Goal: Navigation & Orientation: Find specific page/section

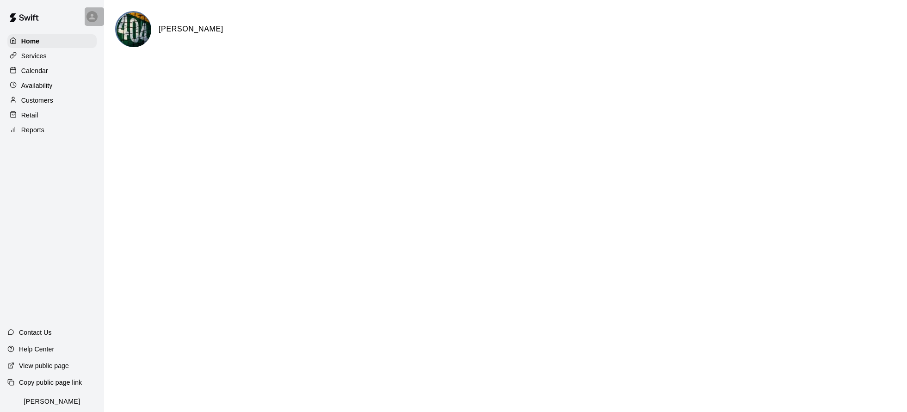
click at [94, 16] on icon at bounding box center [92, 16] width 8 height 8
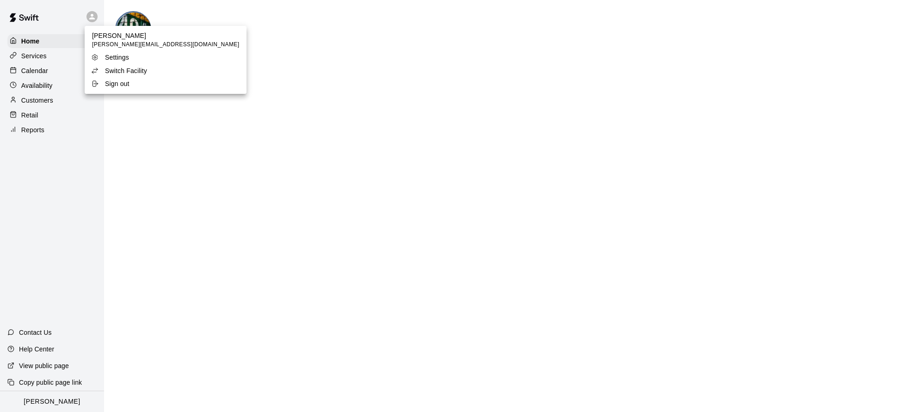
click at [121, 70] on p "Switch Facility" at bounding box center [126, 70] width 42 height 9
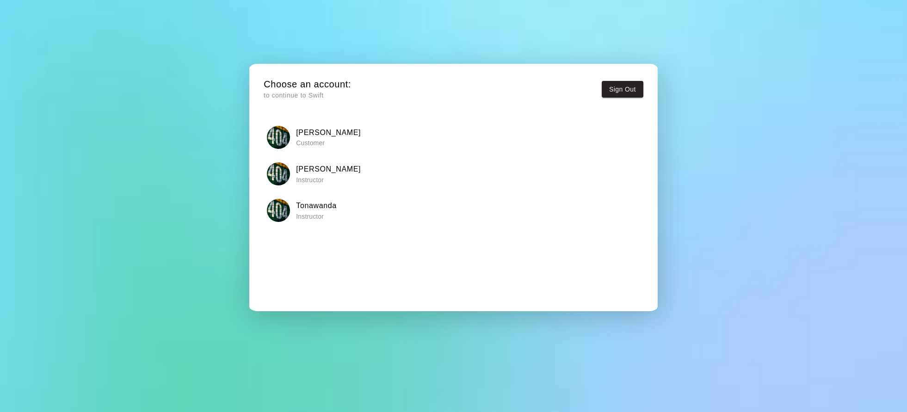
click at [342, 215] on div "Tonawanda Instructor" at bounding box center [453, 210] width 373 height 23
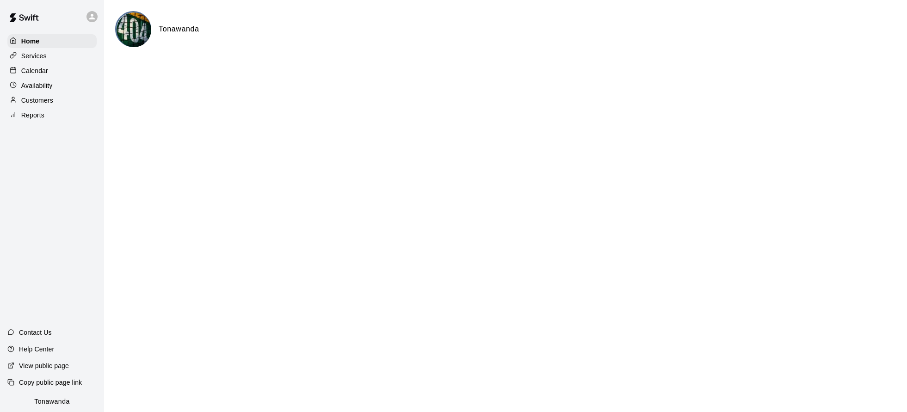
click at [39, 69] on p "Calendar" at bounding box center [34, 70] width 27 height 9
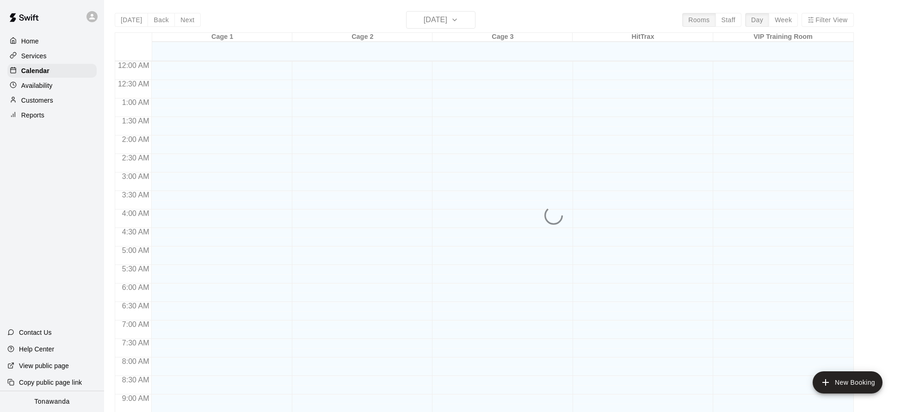
scroll to position [457, 0]
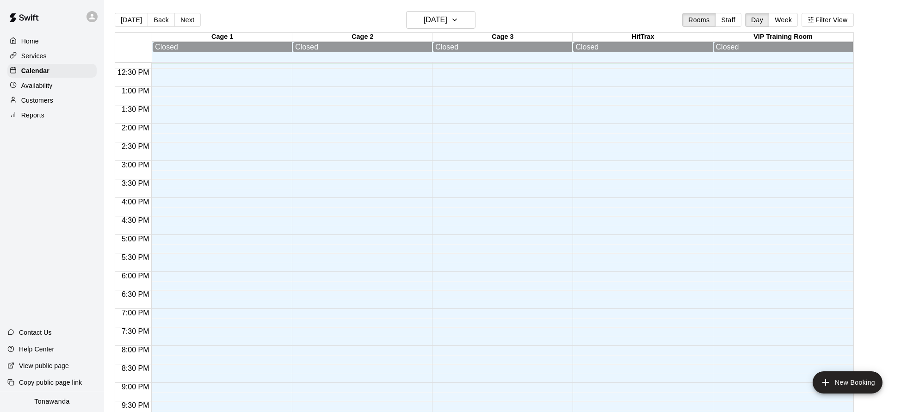
click at [398, 20] on div "Today Back Next Saturday Oct 11 Rooms Staff Day Week Filter View" at bounding box center [484, 21] width 739 height 21
click at [424, 24] on h6 "[DATE]" at bounding box center [436, 19] width 24 height 13
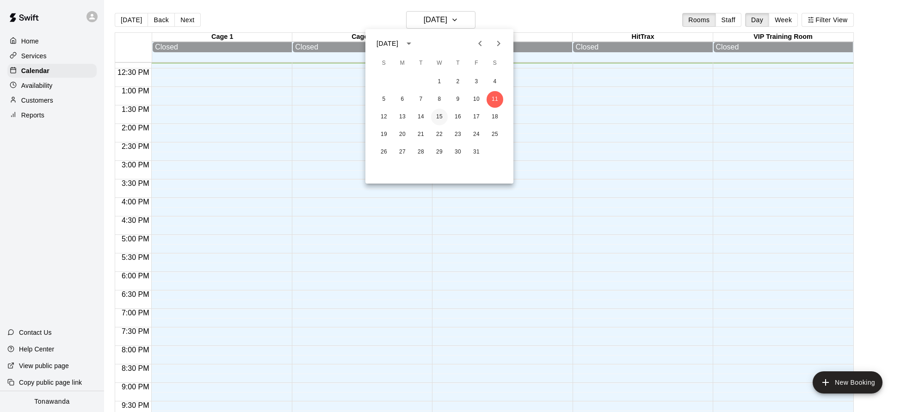
click at [440, 118] on button "15" at bounding box center [439, 117] width 17 height 17
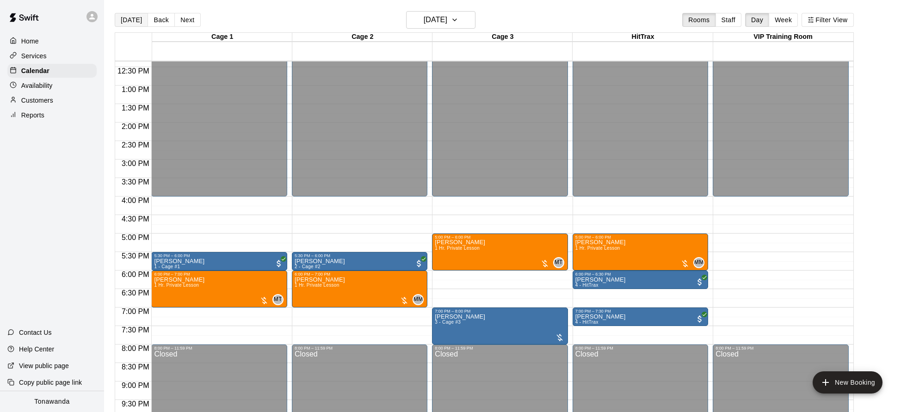
click at [136, 21] on button "[DATE]" at bounding box center [131, 20] width 33 height 14
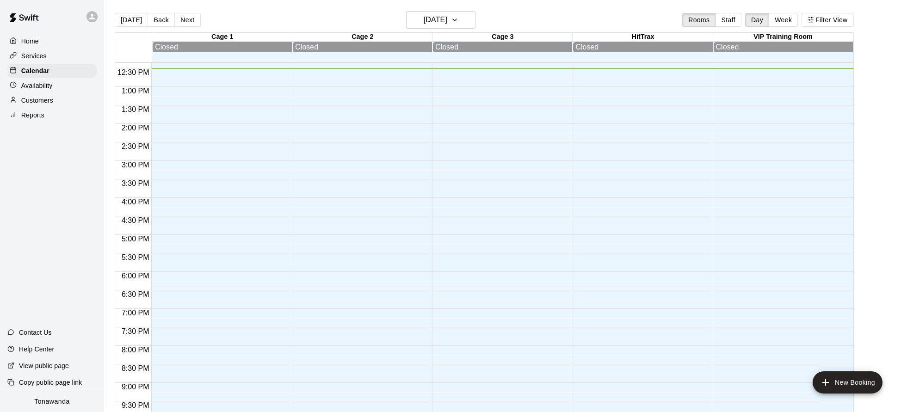
click at [95, 19] on icon at bounding box center [92, 16] width 8 height 8
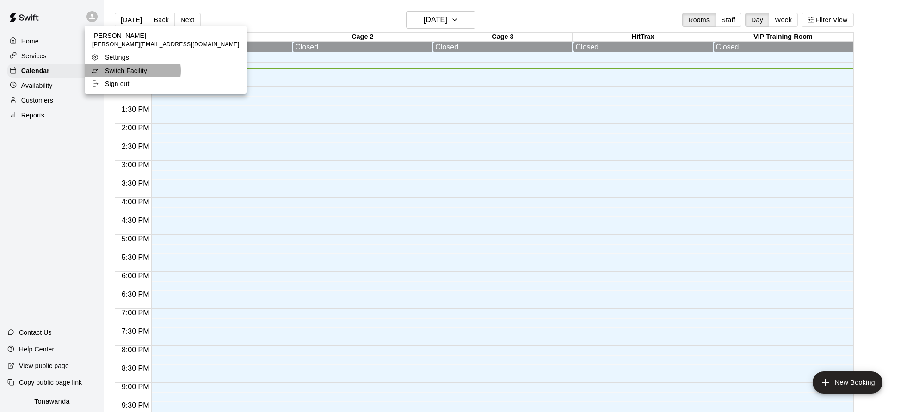
click at [132, 71] on p "Switch Facility" at bounding box center [126, 70] width 42 height 9
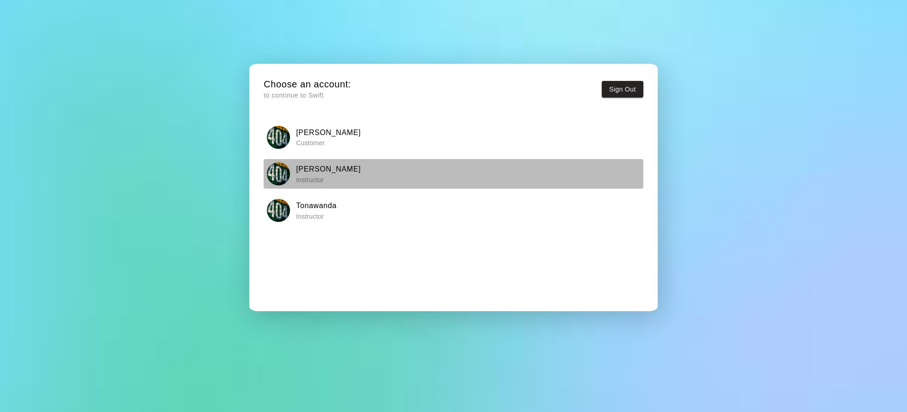
click at [358, 178] on div "[PERSON_NAME] Instructor" at bounding box center [453, 173] width 373 height 23
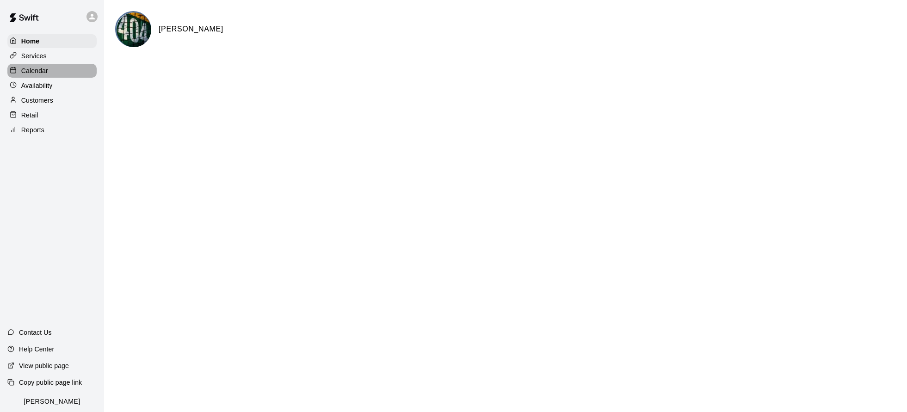
click at [47, 72] on p "Calendar" at bounding box center [34, 70] width 27 height 9
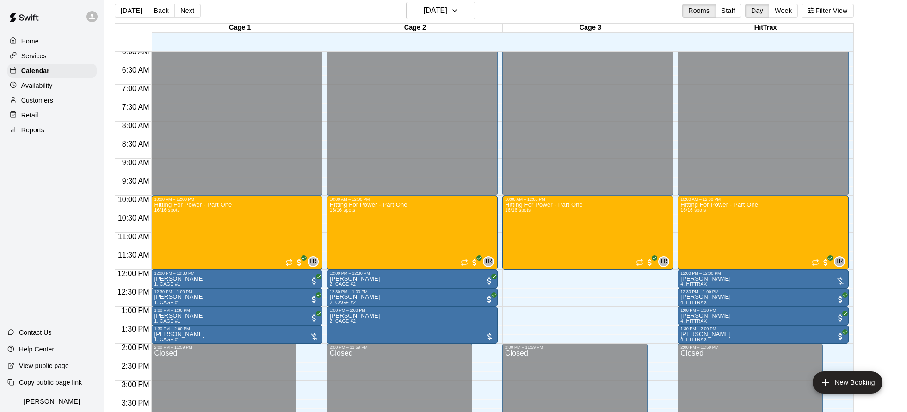
scroll to position [240, 0]
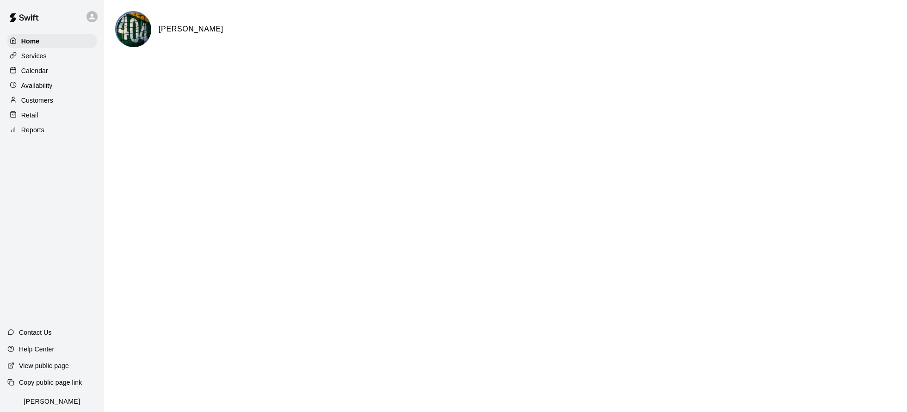
click at [51, 84] on p "Availability" at bounding box center [36, 85] width 31 height 9
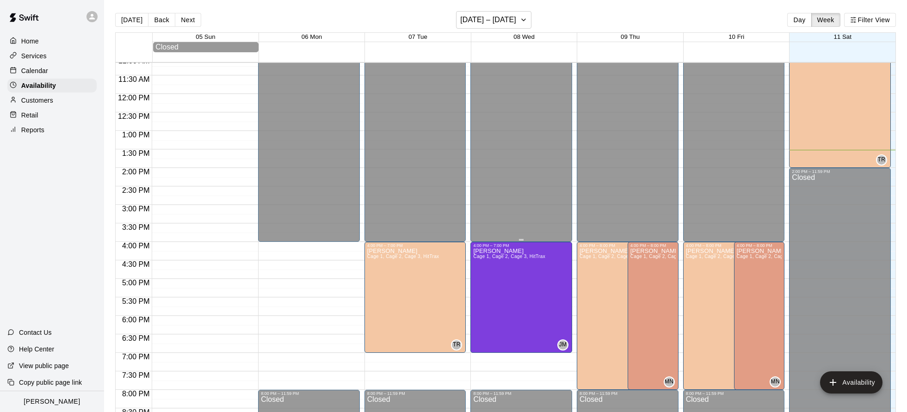
scroll to position [421, 0]
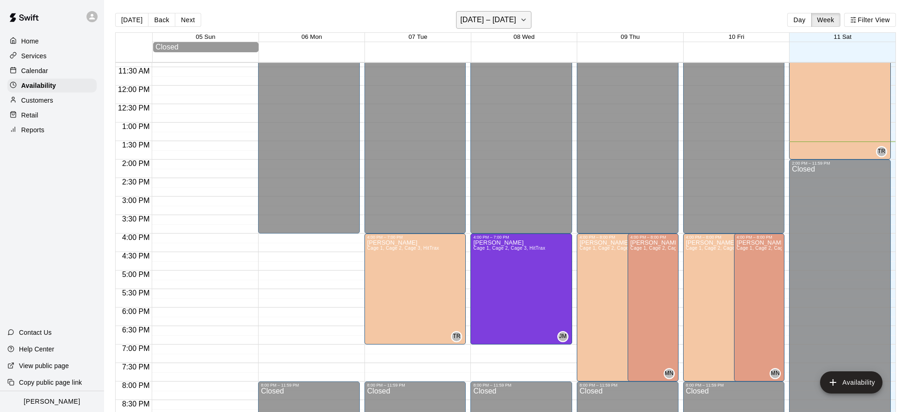
click at [501, 16] on h6 "[DATE] – [DATE]" at bounding box center [488, 19] width 56 height 13
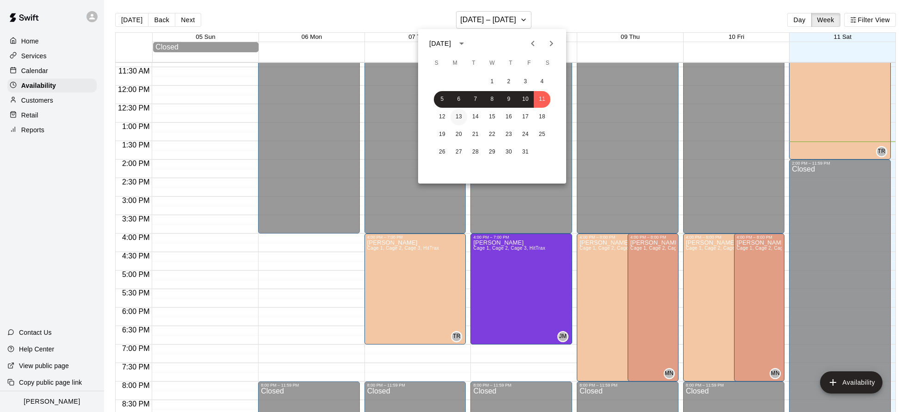
click at [462, 117] on button "13" at bounding box center [459, 117] width 17 height 17
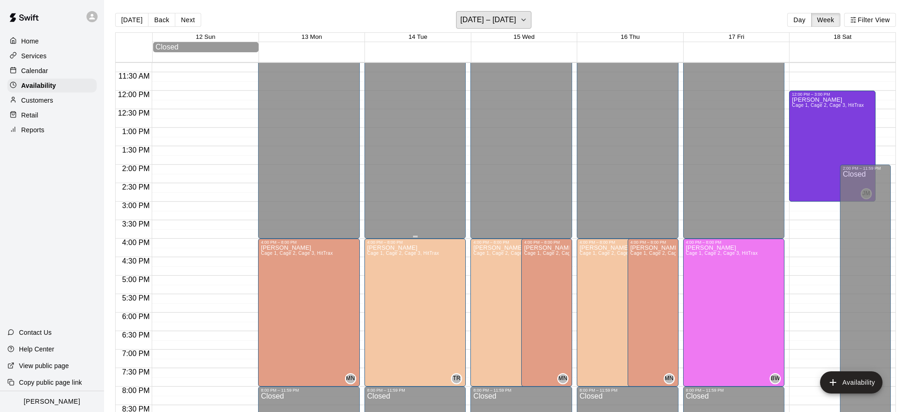
scroll to position [416, 0]
click at [513, 23] on h6 "[DATE] – [DATE]" at bounding box center [488, 19] width 56 height 13
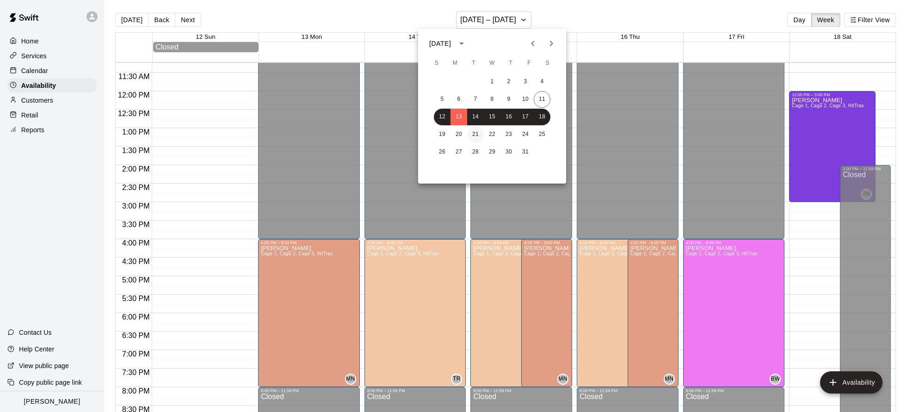
click at [475, 134] on button "21" at bounding box center [475, 134] width 17 height 17
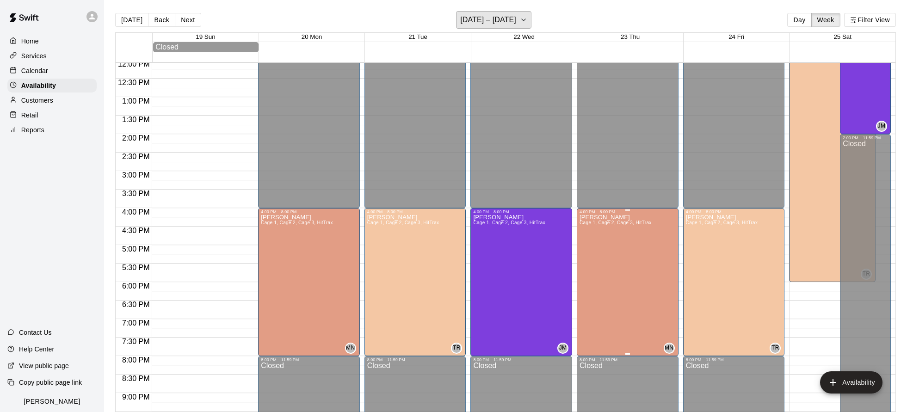
scroll to position [447, 0]
click at [136, 25] on button "[DATE]" at bounding box center [131, 20] width 33 height 14
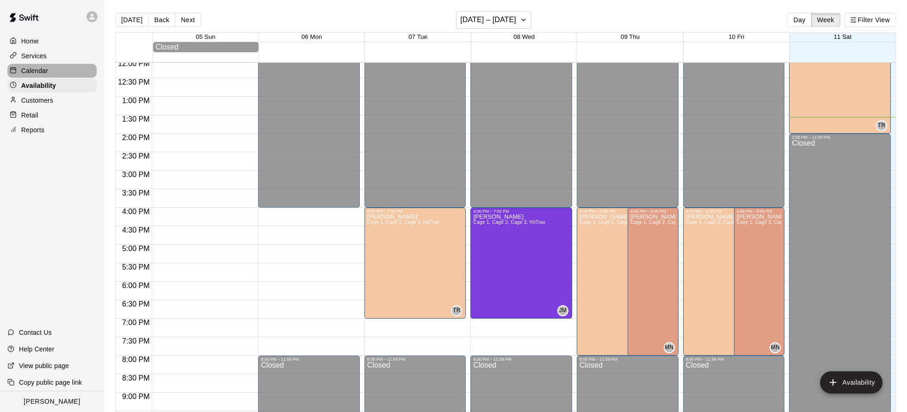
click at [45, 70] on p "Calendar" at bounding box center [34, 70] width 27 height 9
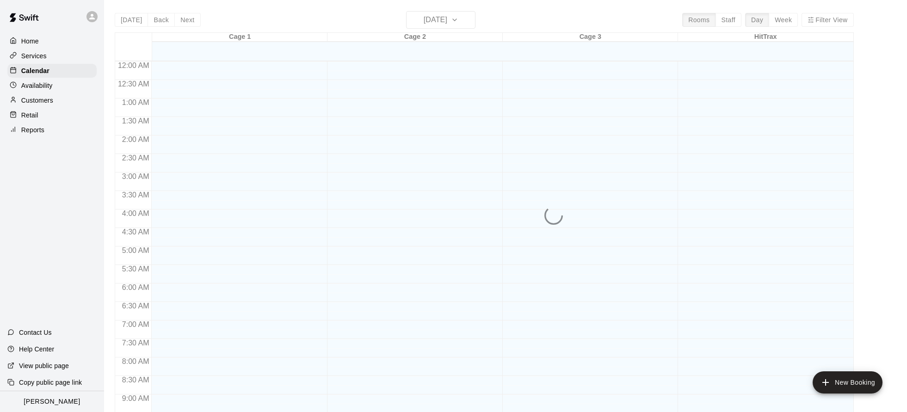
scroll to position [500, 0]
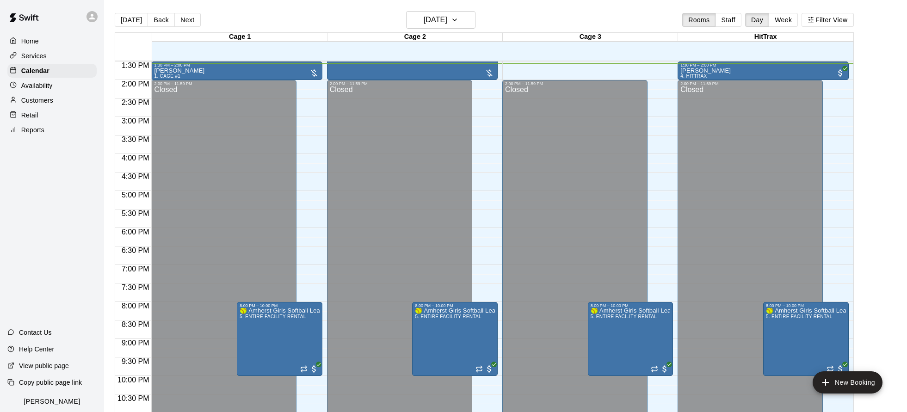
click at [95, 18] on icon at bounding box center [92, 16] width 8 height 8
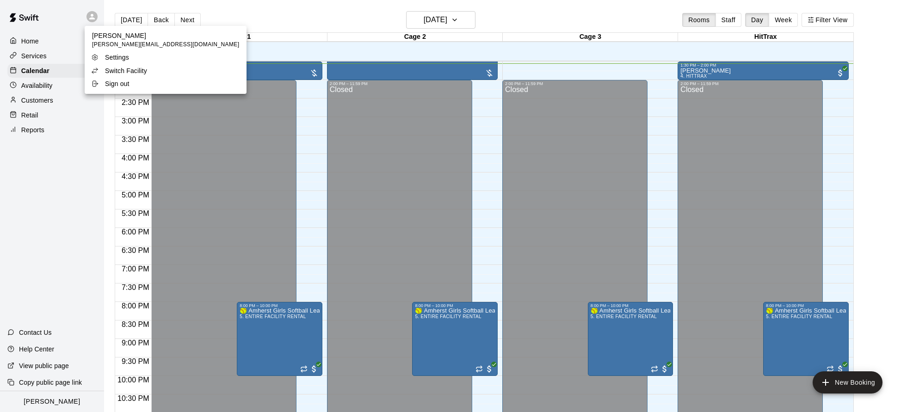
click at [126, 73] on p "Switch Facility" at bounding box center [126, 70] width 42 height 9
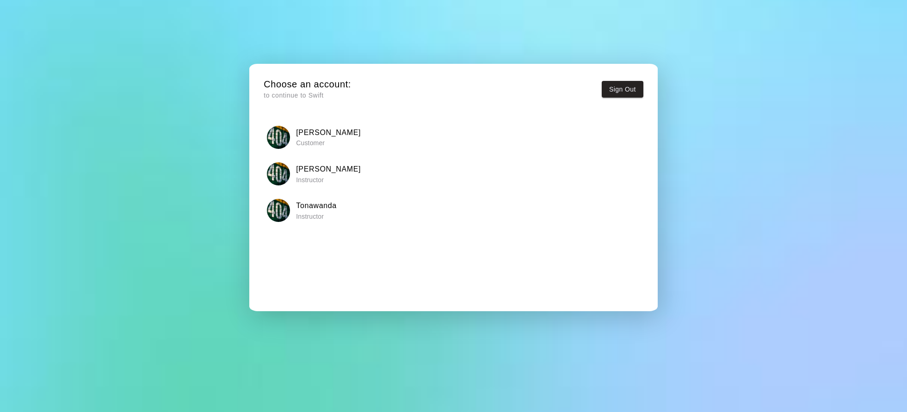
click at [323, 210] on h6 "Tonawanda" at bounding box center [316, 206] width 41 height 12
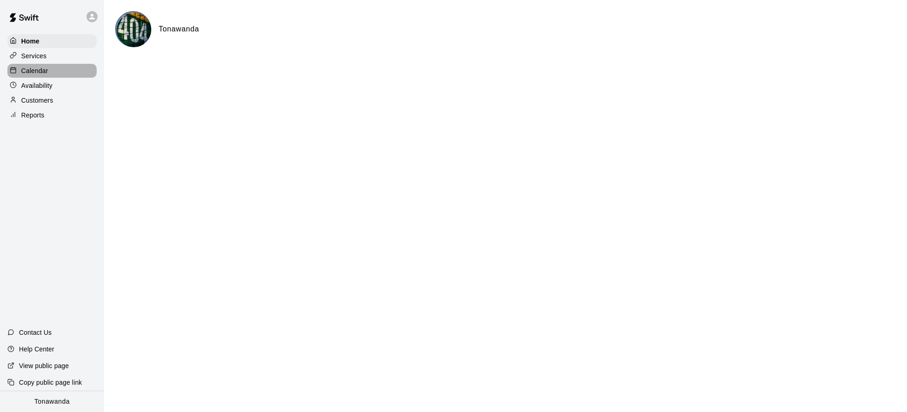
click at [51, 70] on div "Calendar" at bounding box center [51, 71] width 89 height 14
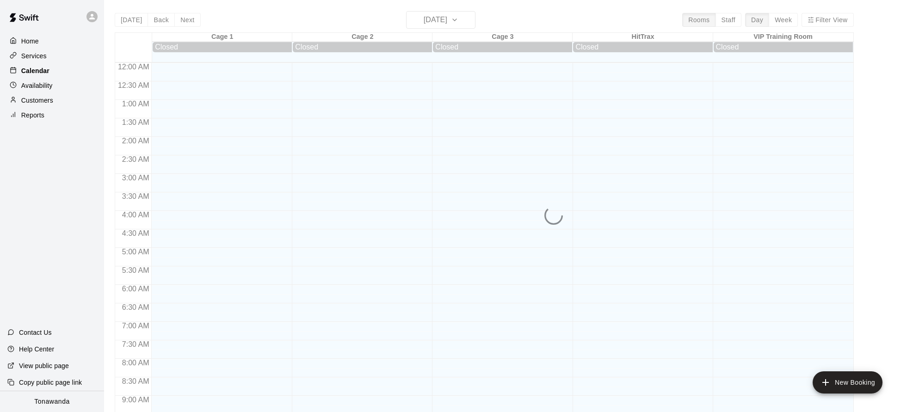
scroll to position [500, 0]
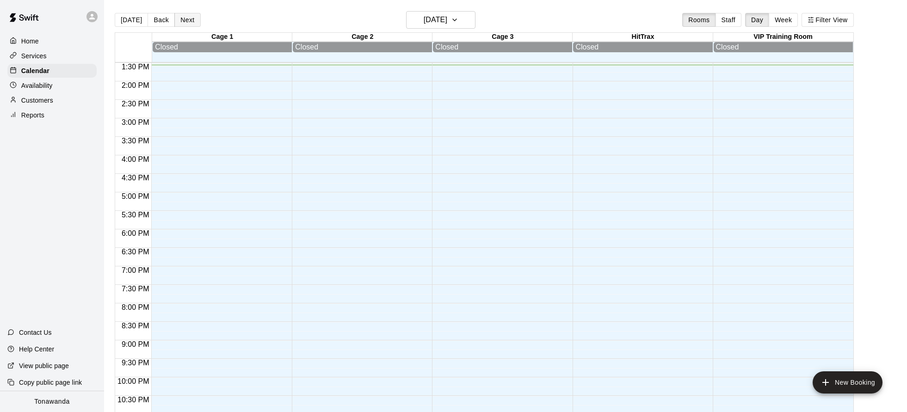
click at [181, 24] on button "Next" at bounding box center [187, 20] width 26 height 14
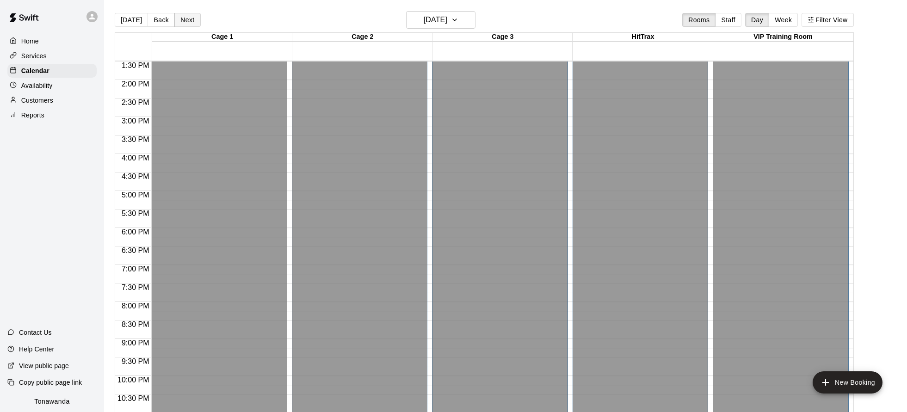
click at [181, 24] on button "Next" at bounding box center [187, 20] width 26 height 14
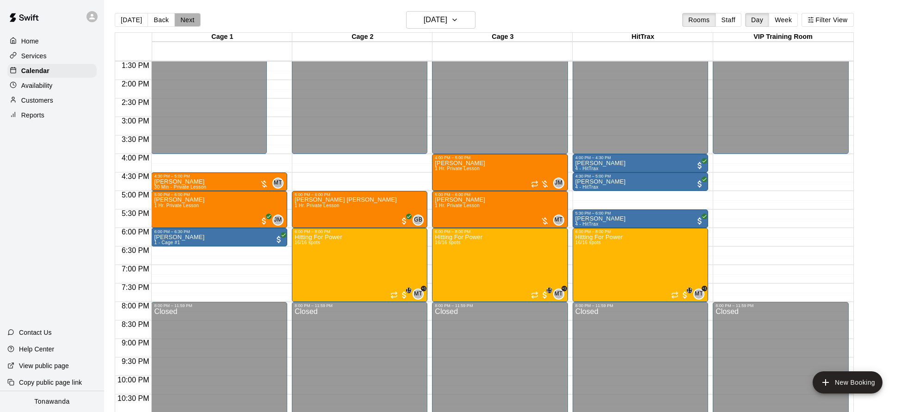
click at [192, 20] on button "Next" at bounding box center [187, 20] width 26 height 14
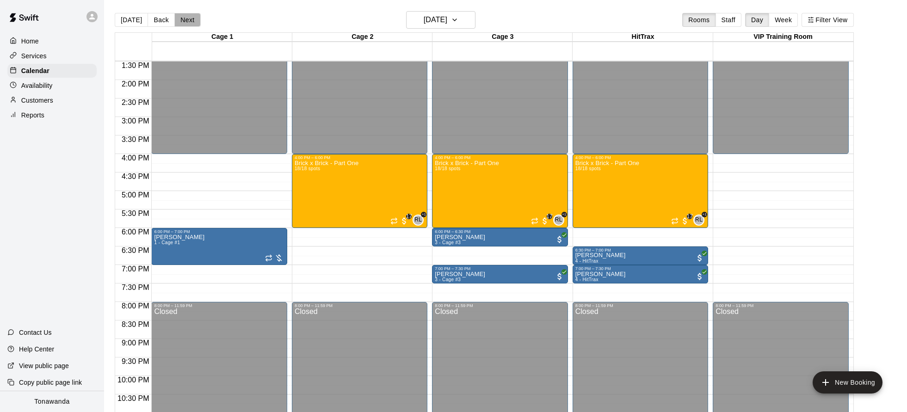
click at [192, 20] on button "Next" at bounding box center [187, 20] width 26 height 14
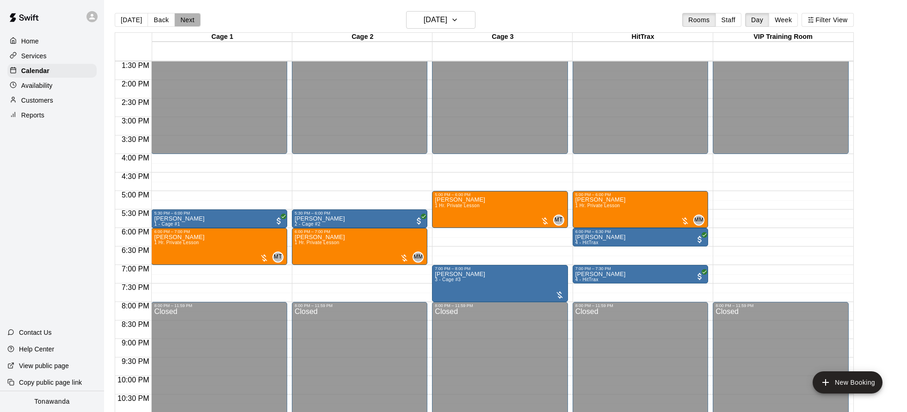
click at [192, 20] on button "Next" at bounding box center [187, 20] width 26 height 14
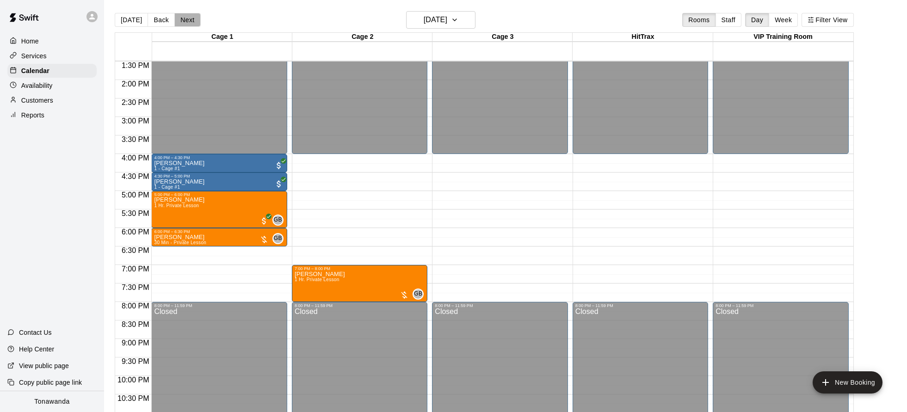
click at [192, 20] on button "Next" at bounding box center [187, 20] width 26 height 14
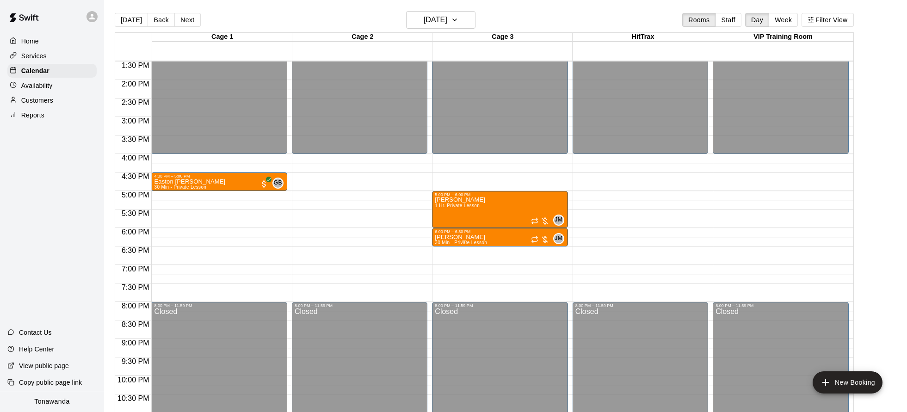
click at [46, 83] on p "Availability" at bounding box center [36, 85] width 31 height 9
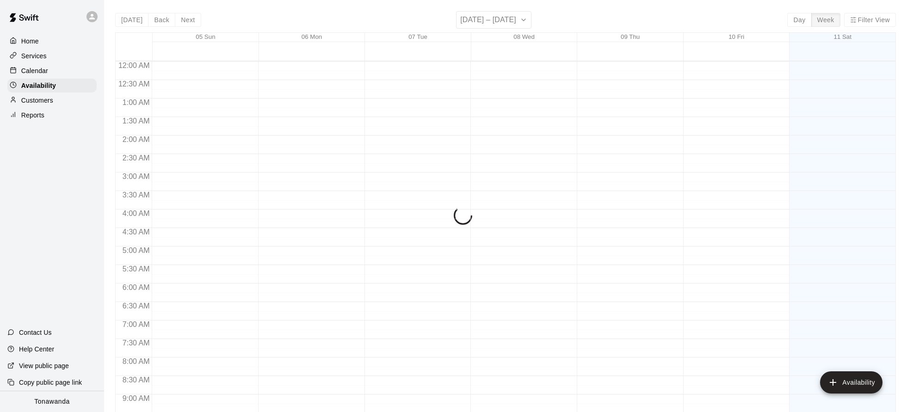
scroll to position [502, 0]
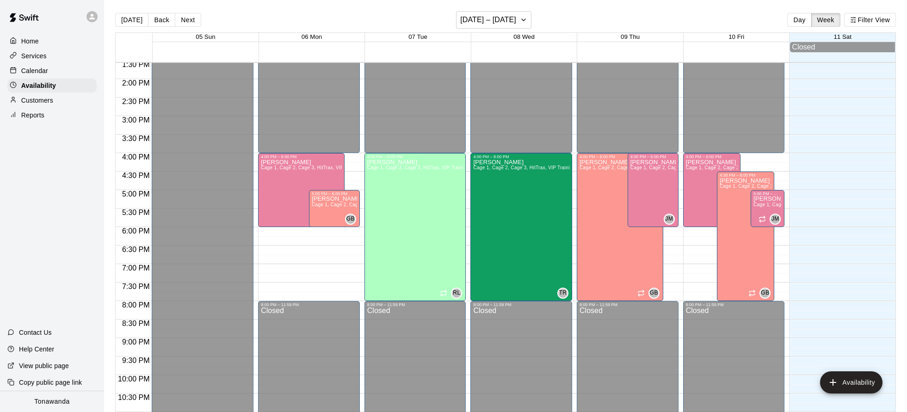
click at [95, 18] on icon at bounding box center [92, 16] width 8 height 8
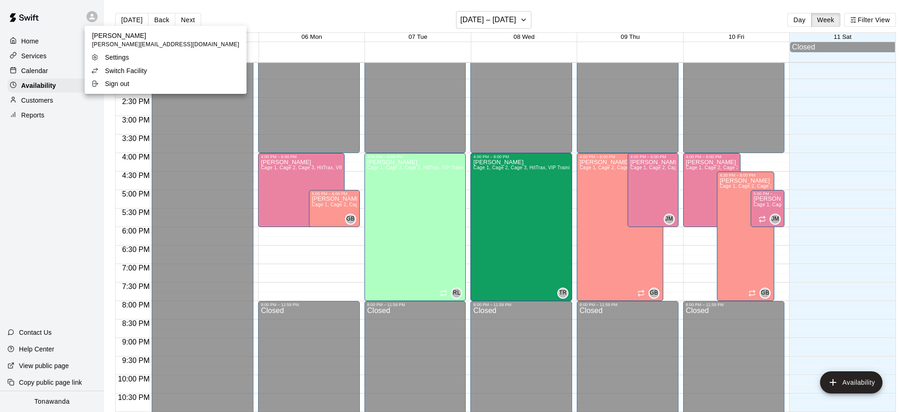
click at [119, 71] on p "Switch Facility" at bounding box center [126, 70] width 42 height 9
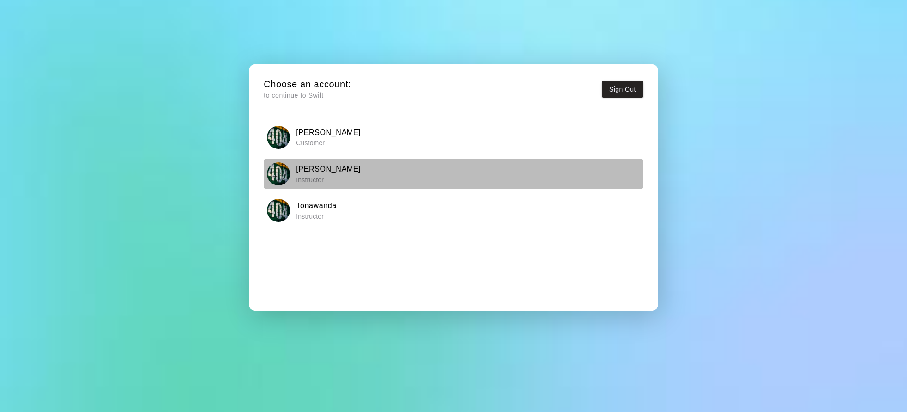
click at [325, 168] on h6 "[PERSON_NAME]" at bounding box center [328, 169] width 65 height 12
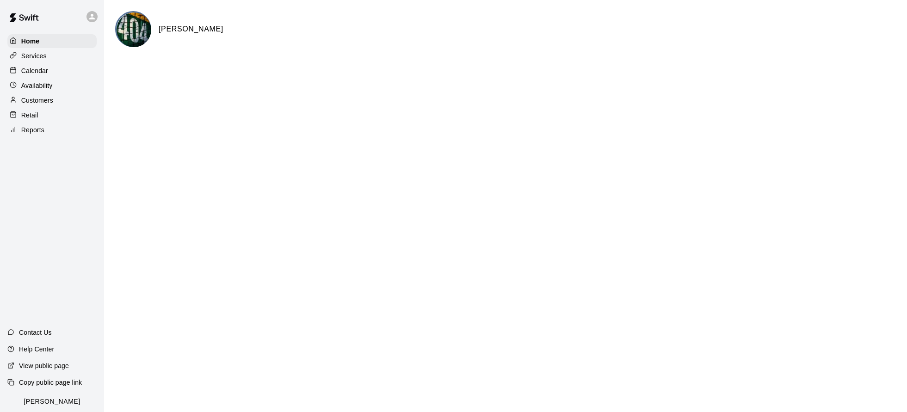
click at [47, 74] on p "Calendar" at bounding box center [34, 70] width 27 height 9
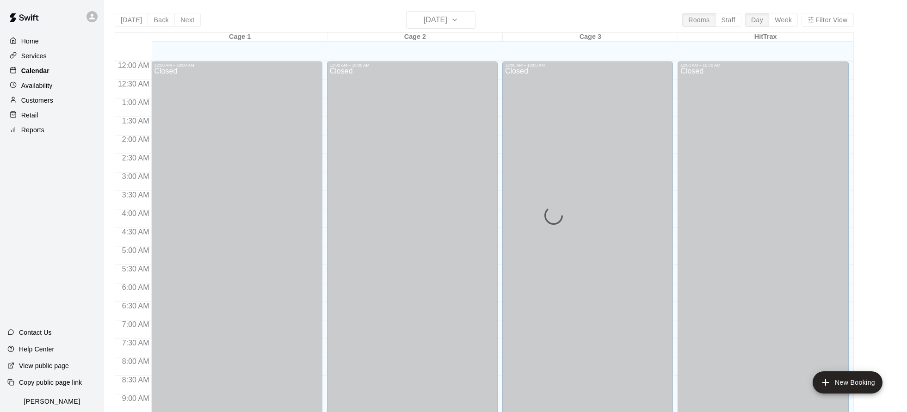
scroll to position [500, 0]
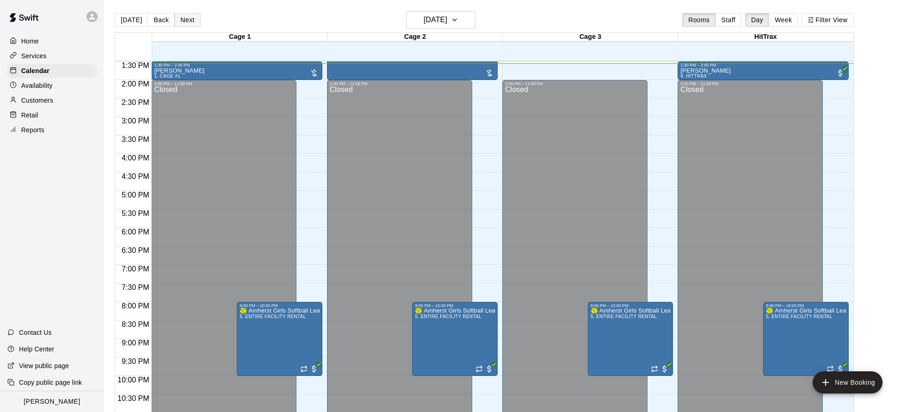
click at [179, 21] on button "Next" at bounding box center [187, 20] width 26 height 14
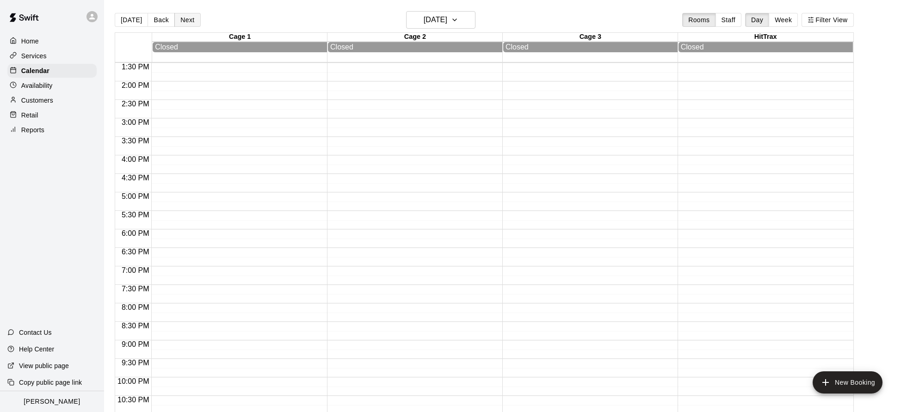
click at [179, 21] on button "Next" at bounding box center [187, 20] width 26 height 14
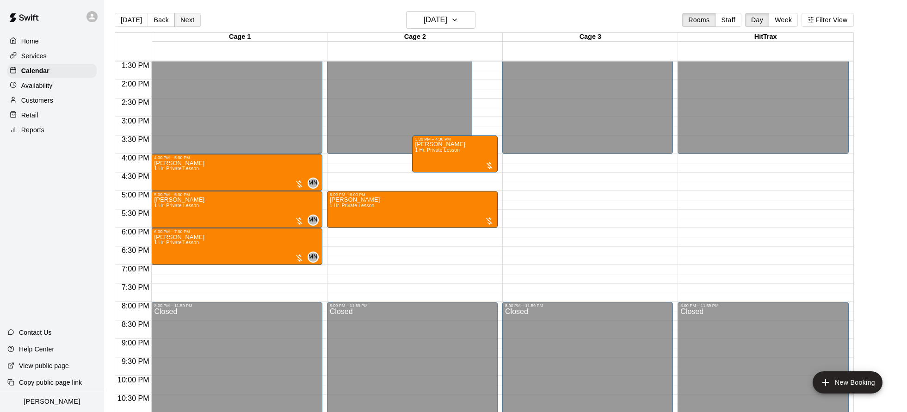
click at [179, 21] on button "Next" at bounding box center [187, 20] width 26 height 14
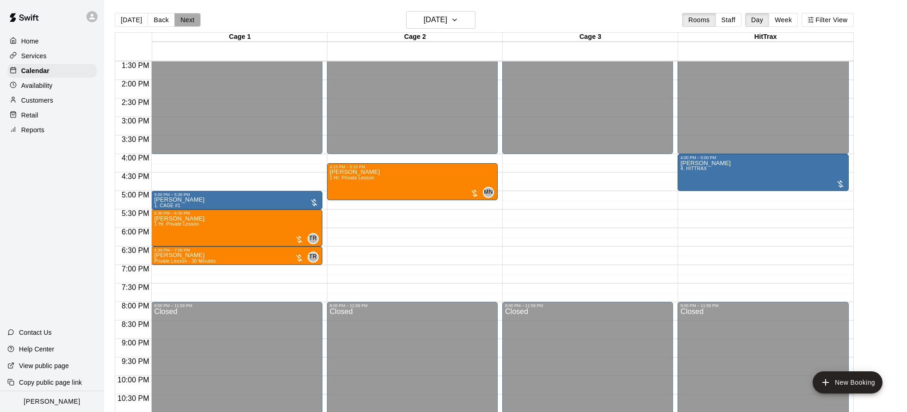
click at [179, 21] on button "Next" at bounding box center [187, 20] width 26 height 14
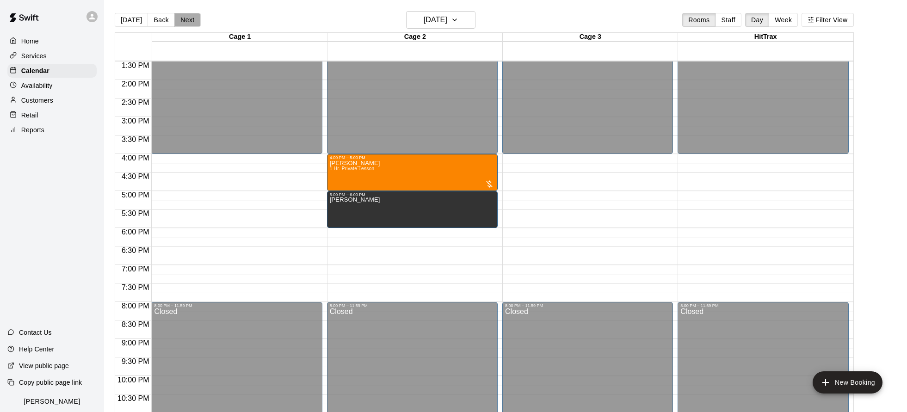
click at [180, 21] on button "Next" at bounding box center [187, 20] width 26 height 14
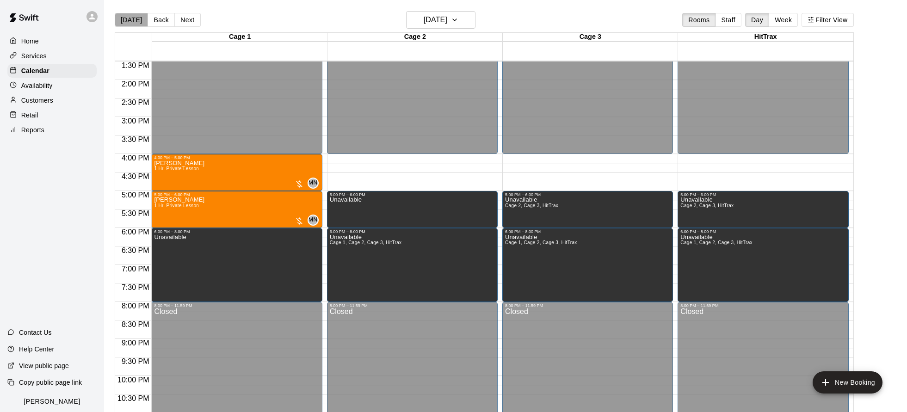
click at [136, 25] on button "[DATE]" at bounding box center [131, 20] width 33 height 14
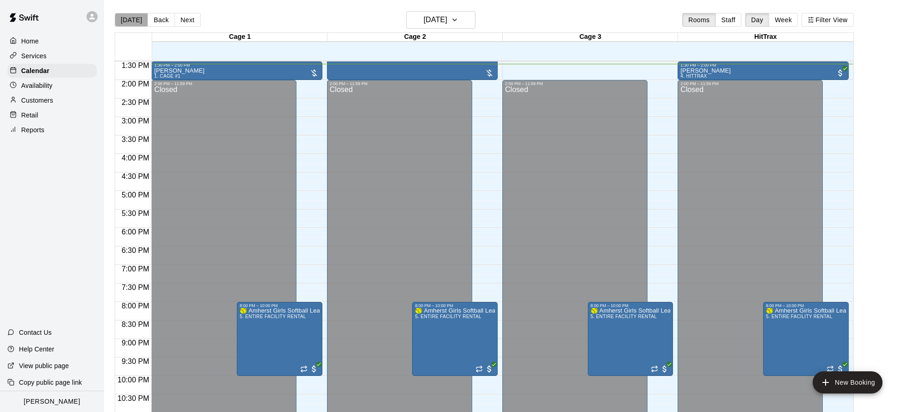
drag, startPoint x: 131, startPoint y: 20, endPoint x: 136, endPoint y: 24, distance: 6.3
click at [131, 20] on button "[DATE]" at bounding box center [131, 20] width 33 height 14
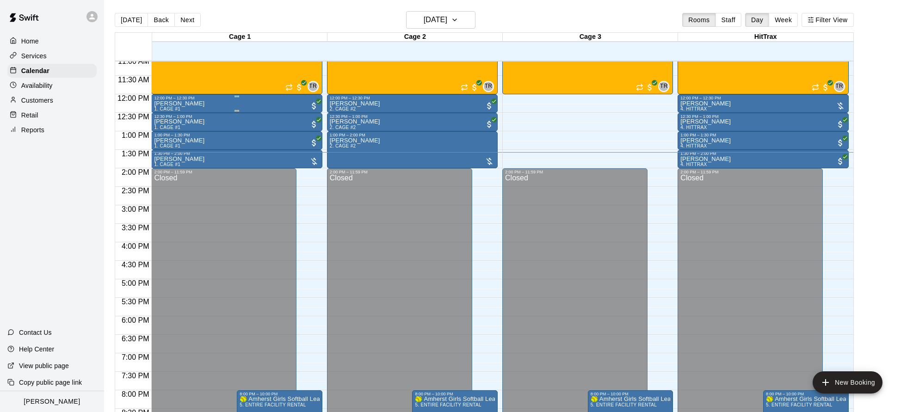
scroll to position [413, 0]
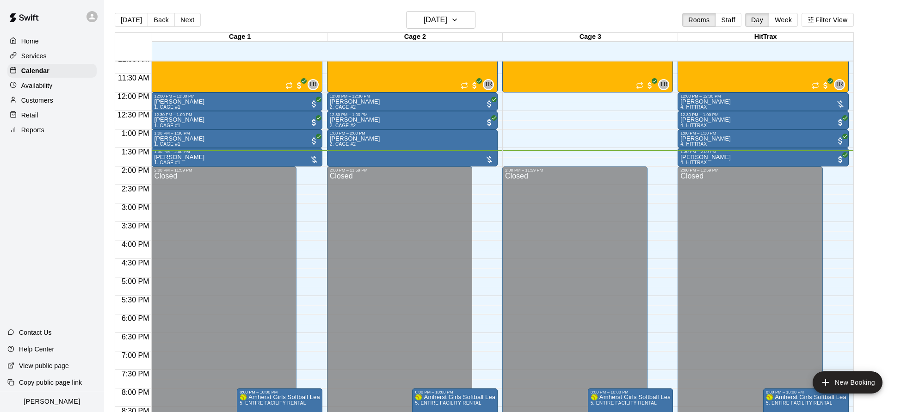
click at [90, 18] on icon at bounding box center [92, 16] width 8 height 8
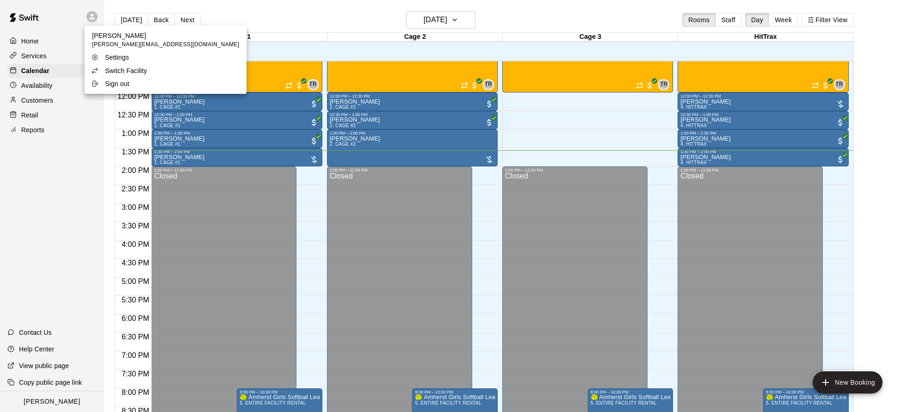
click at [122, 71] on p "Switch Facility" at bounding box center [126, 70] width 42 height 9
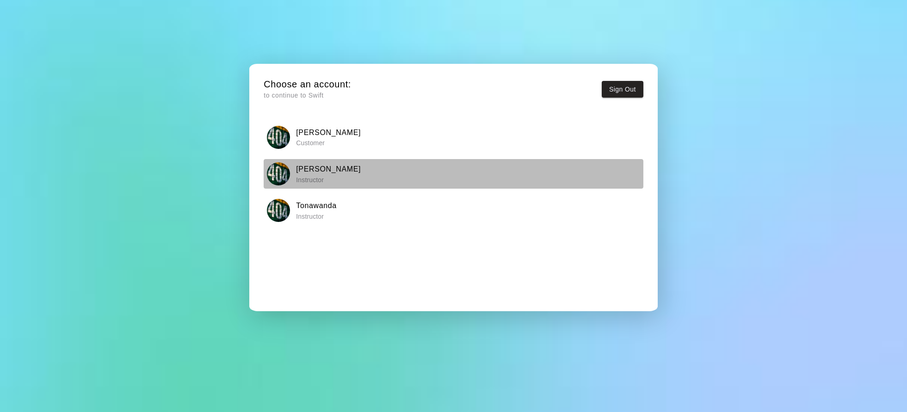
click at [375, 169] on div "[PERSON_NAME] Instructor" at bounding box center [453, 173] width 373 height 23
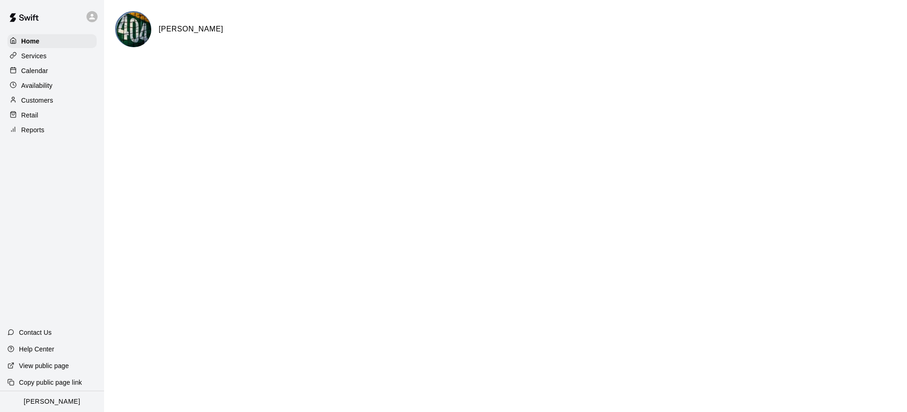
click at [62, 74] on div "Calendar" at bounding box center [51, 71] width 89 height 14
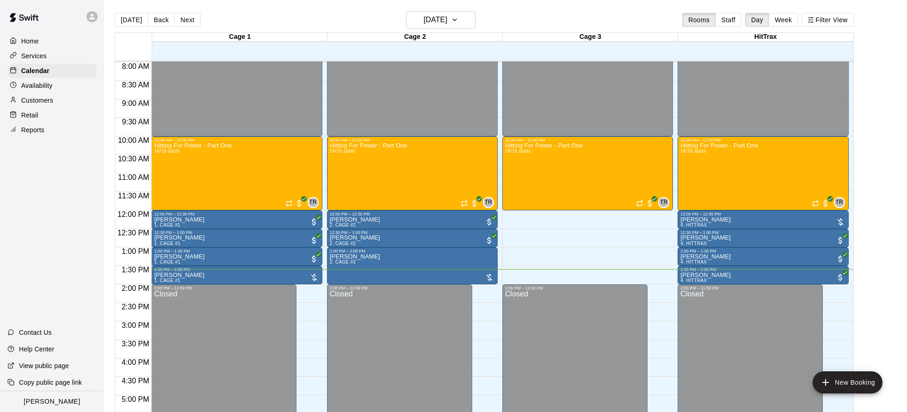
scroll to position [294, 0]
